Goal: Navigation & Orientation: Find specific page/section

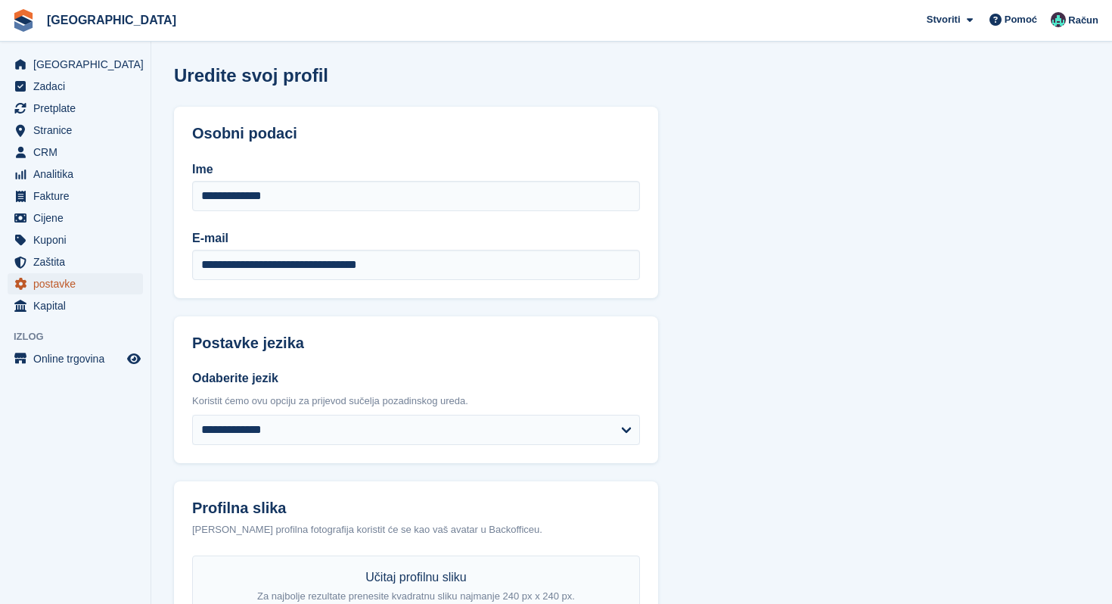
click at [54, 281] on span "postavke" at bounding box center [78, 283] width 91 height 21
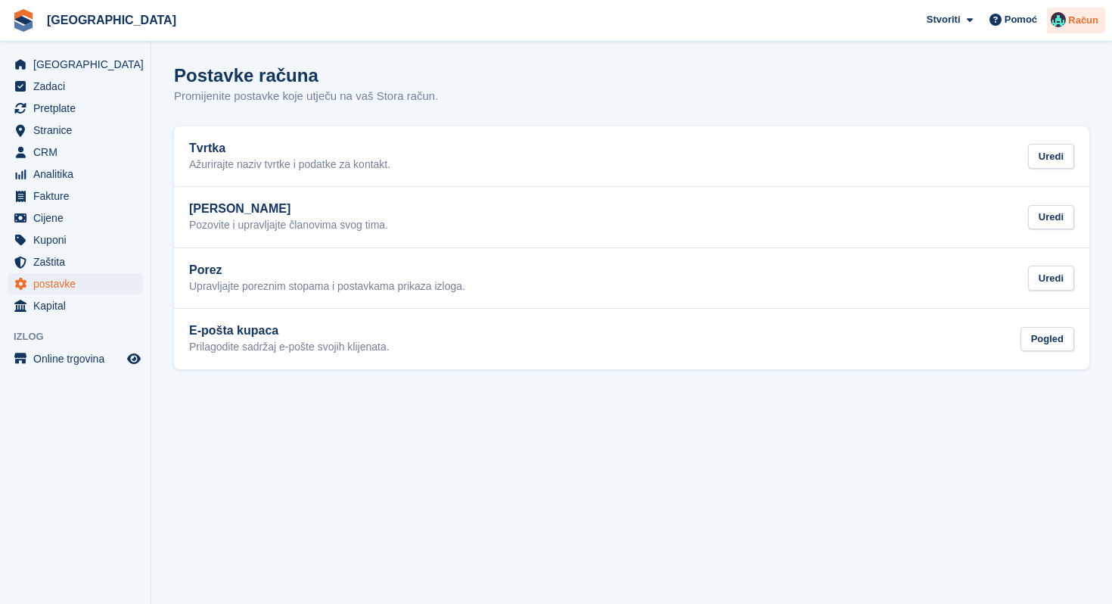
click at [1092, 23] on span "Račun" at bounding box center [1083, 20] width 30 height 15
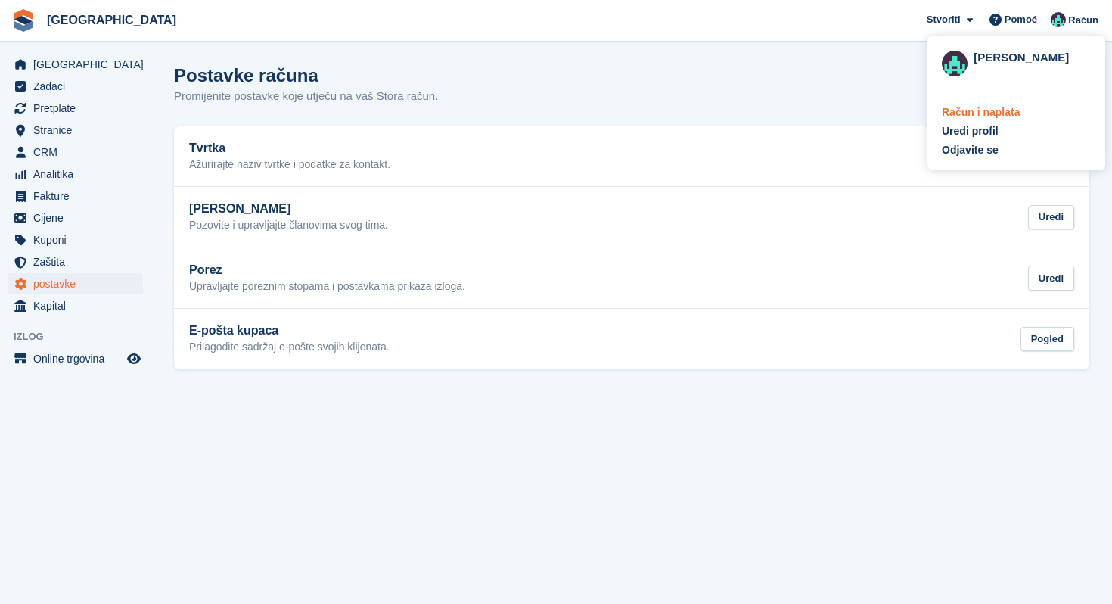
click at [968, 114] on div "Račun i naplata" at bounding box center [981, 112] width 78 height 16
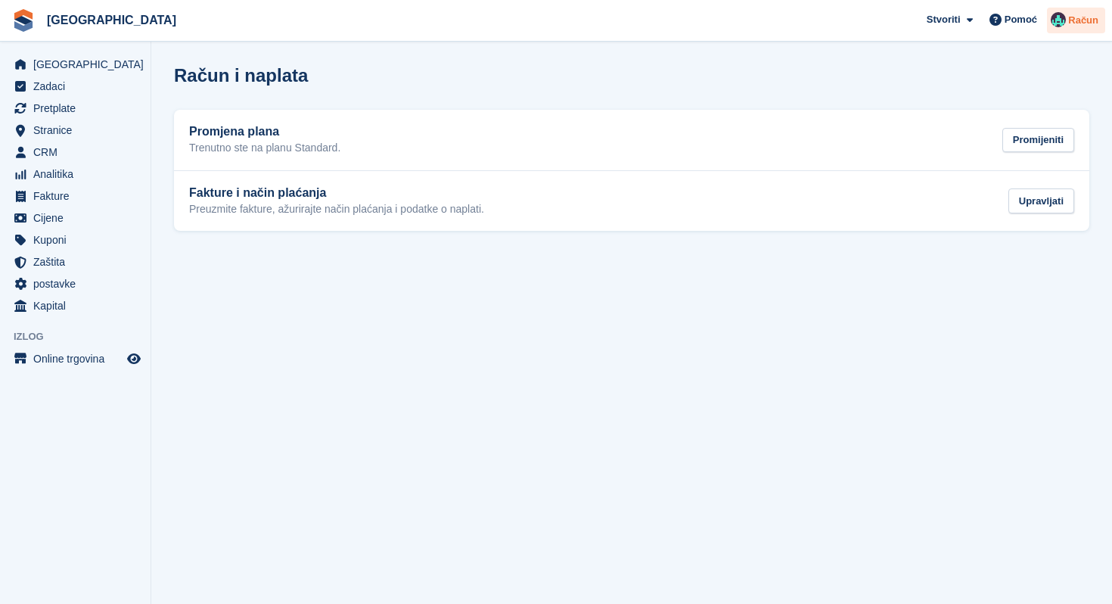
click at [1071, 19] on span "Račun" at bounding box center [1083, 20] width 30 height 15
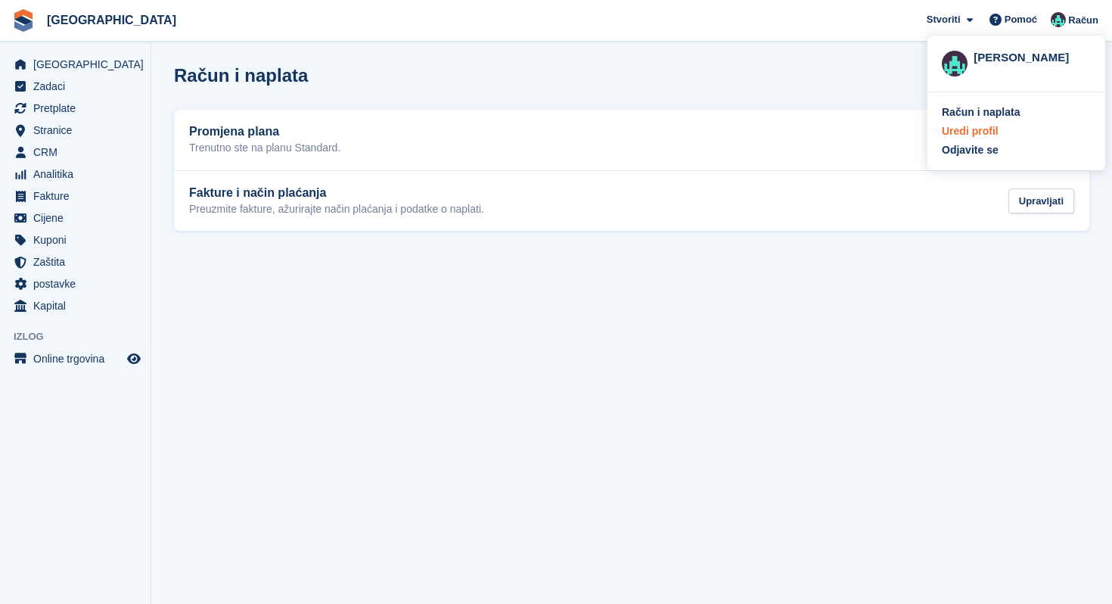
click at [975, 130] on div "Uredi profil" at bounding box center [970, 131] width 57 height 16
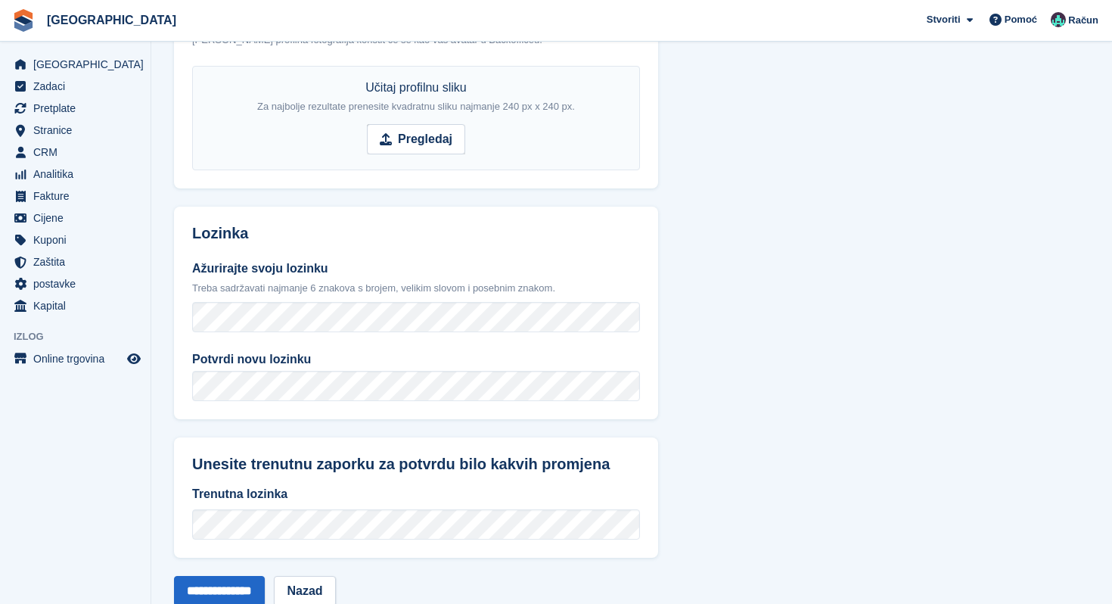
scroll to position [532, 0]
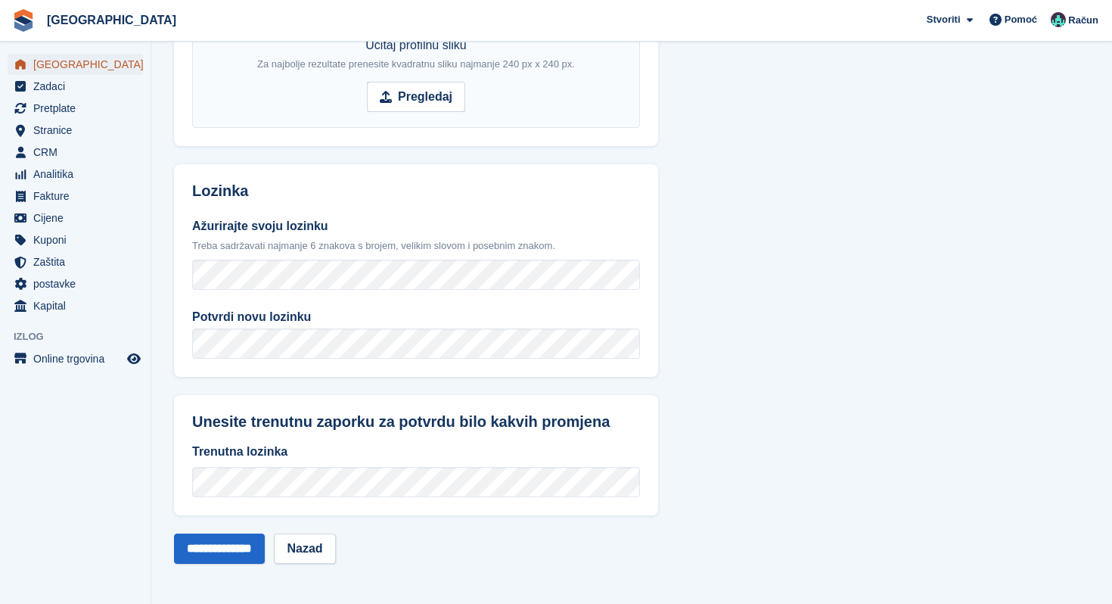
click at [66, 64] on span "[GEOGRAPHIC_DATA]" at bounding box center [78, 64] width 91 height 21
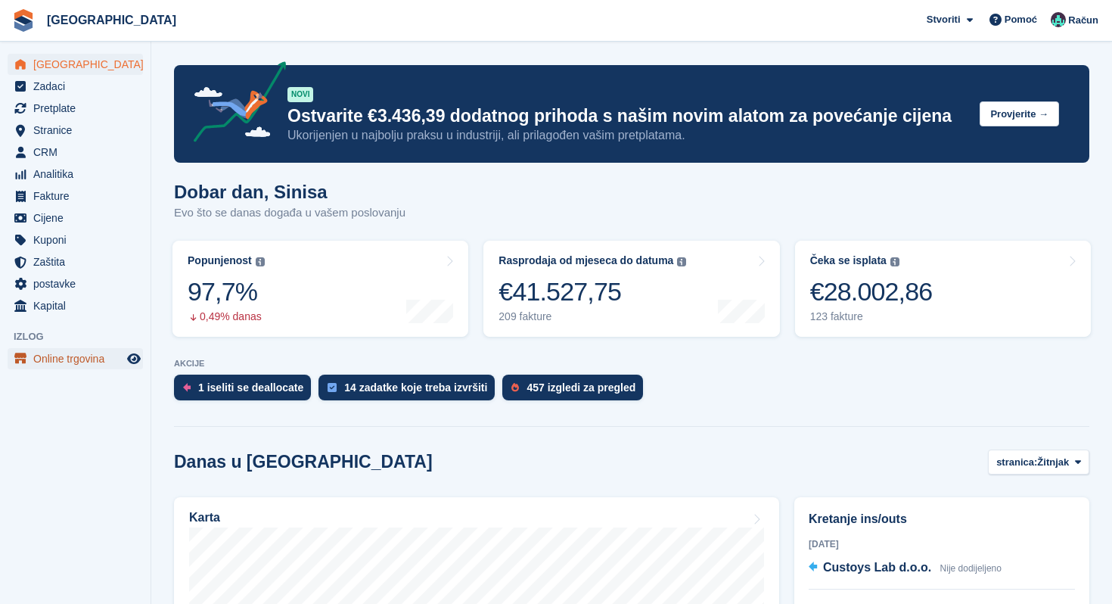
click at [74, 354] on span "Online trgovina" at bounding box center [78, 358] width 91 height 21
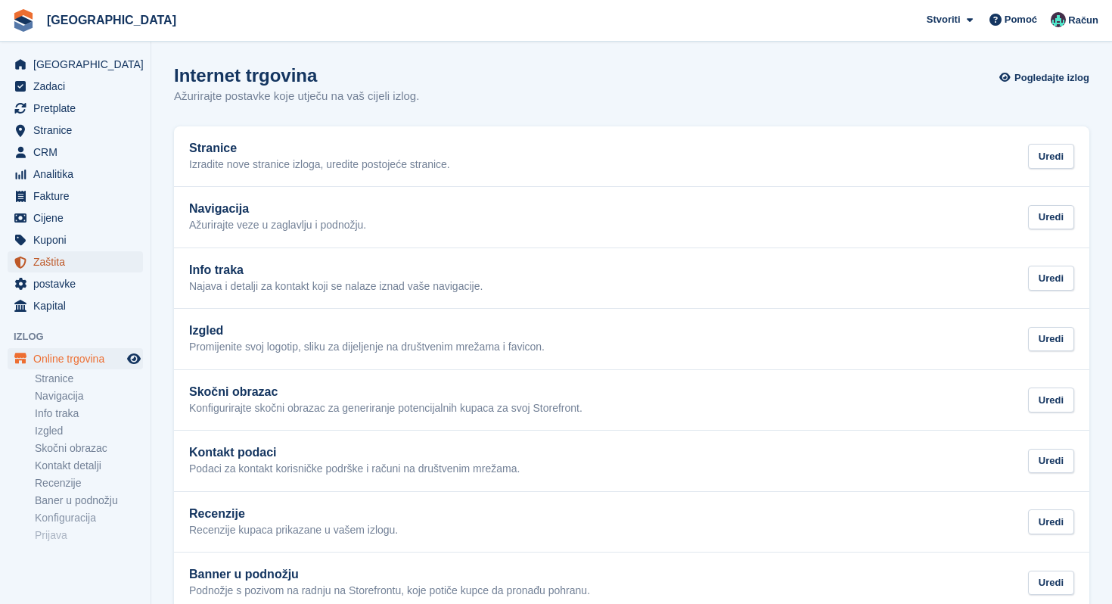
click at [42, 252] on span "Zaštita" at bounding box center [78, 261] width 91 height 21
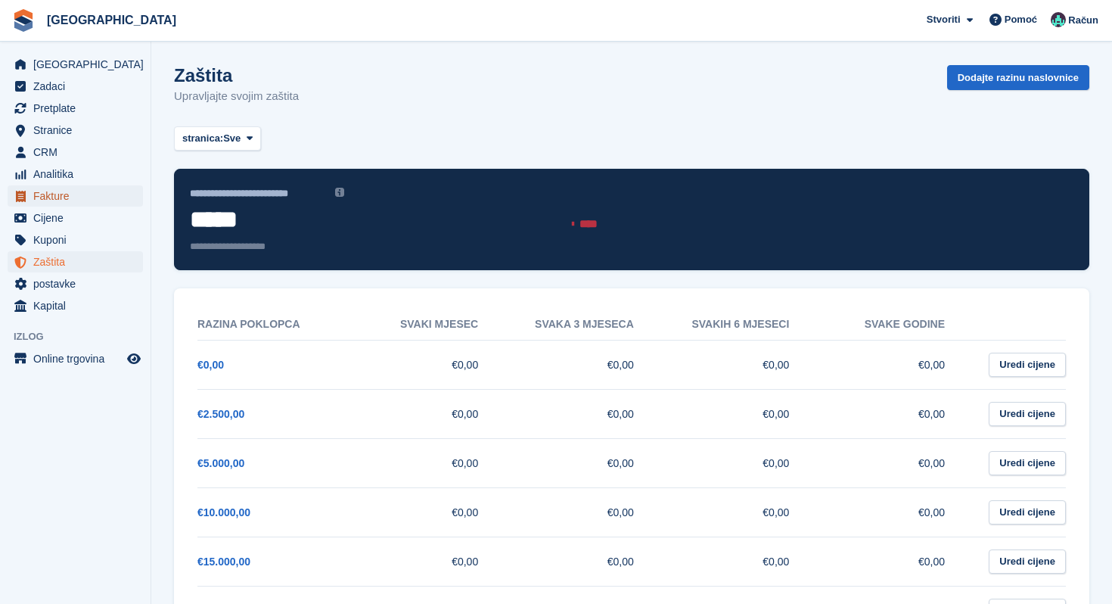
click at [51, 196] on span "Fakture" at bounding box center [78, 195] width 91 height 21
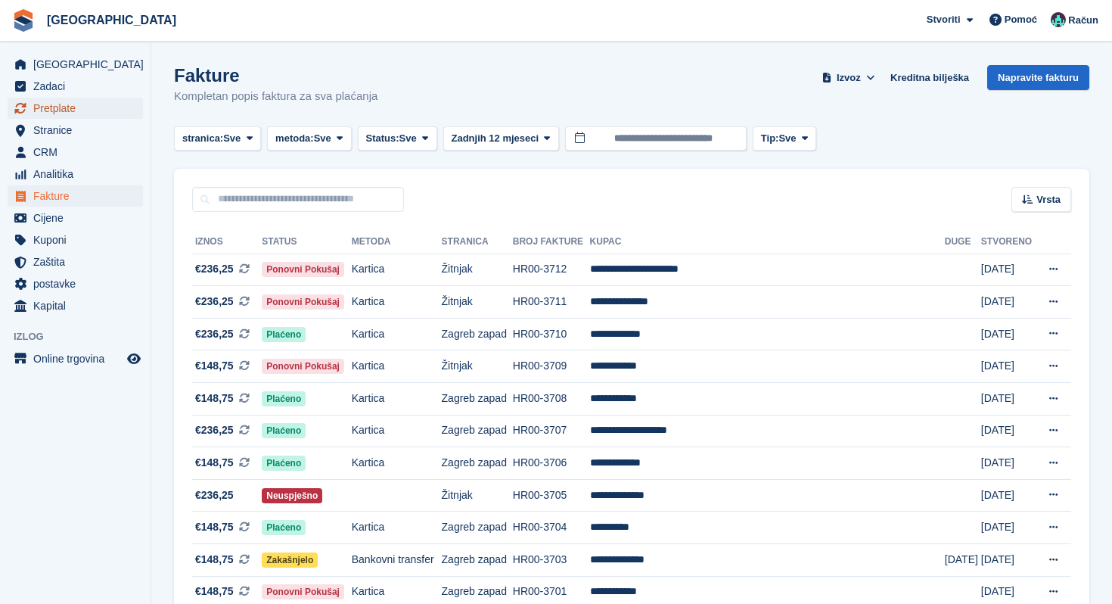
click at [50, 113] on span "Pretplate" at bounding box center [78, 108] width 91 height 21
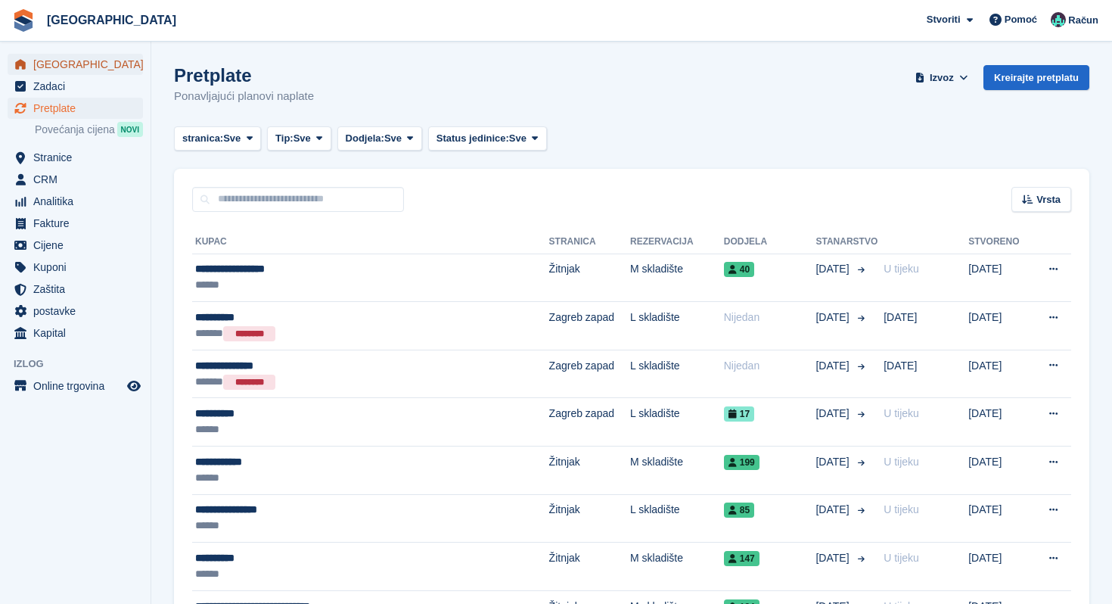
click at [51, 70] on span "[GEOGRAPHIC_DATA]" at bounding box center [78, 64] width 91 height 21
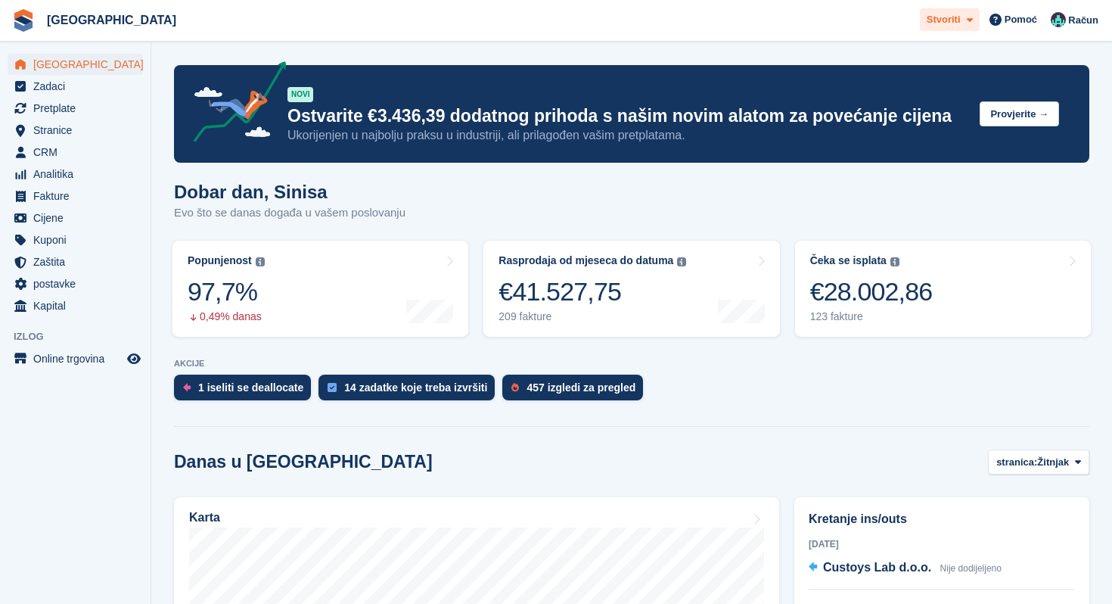
click at [968, 18] on icon at bounding box center [970, 20] width 6 height 10
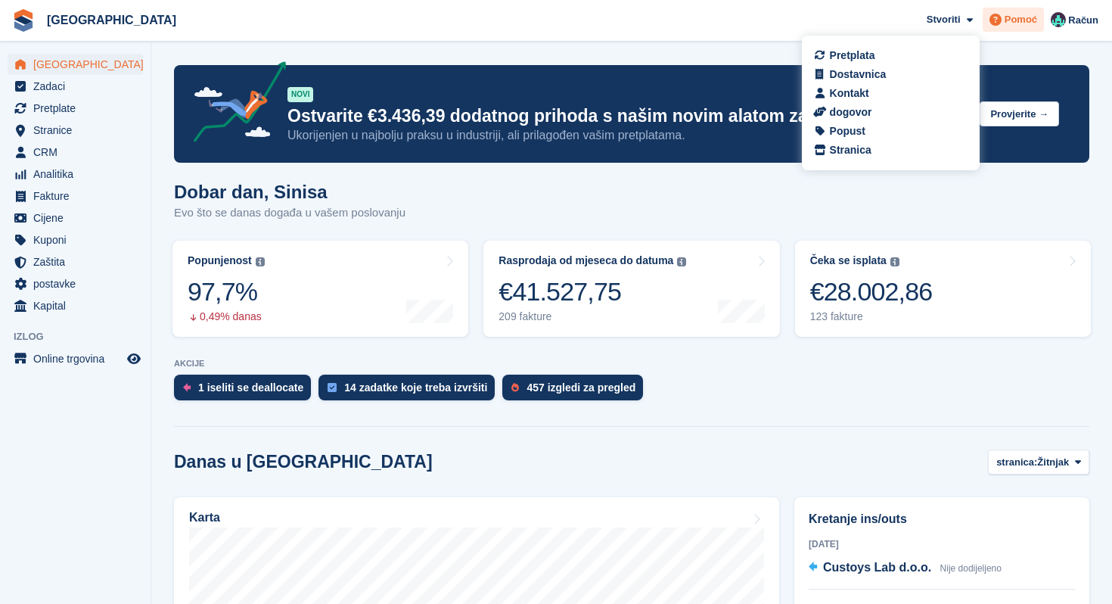
click at [1020, 20] on span "Pomoć" at bounding box center [1021, 19] width 33 height 15
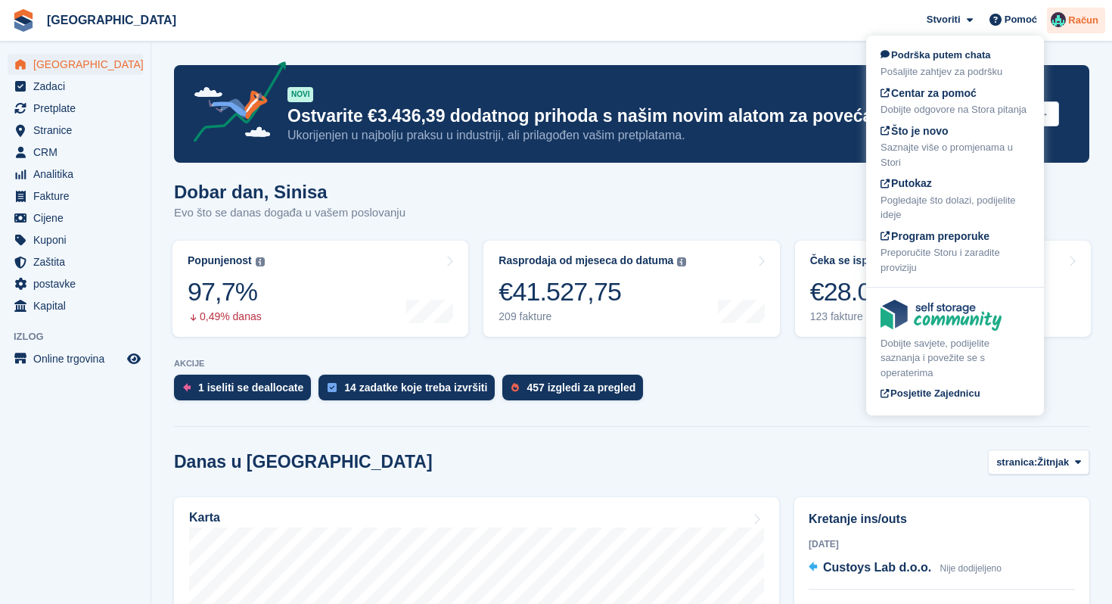
click at [1067, 29] on div "Račun" at bounding box center [1076, 21] width 58 height 26
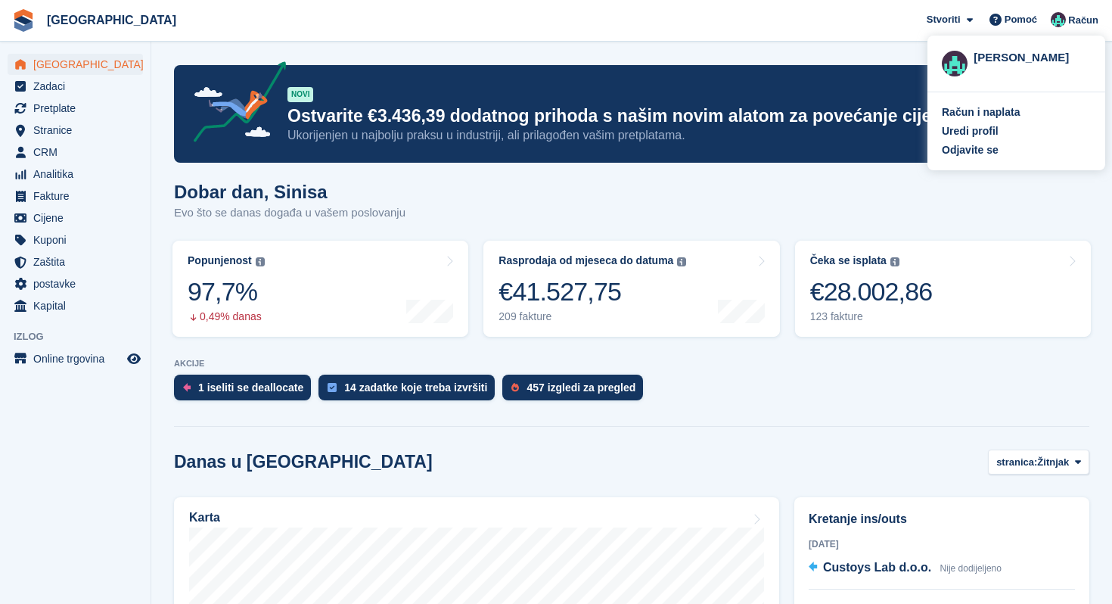
click at [823, 37] on span "[GEOGRAPHIC_DATA] Stvoriti Pretplata [GEOGRAPHIC_DATA] Kontakt dogovor Popust […" at bounding box center [556, 20] width 1112 height 41
